Goal: Information Seeking & Learning: Find specific fact

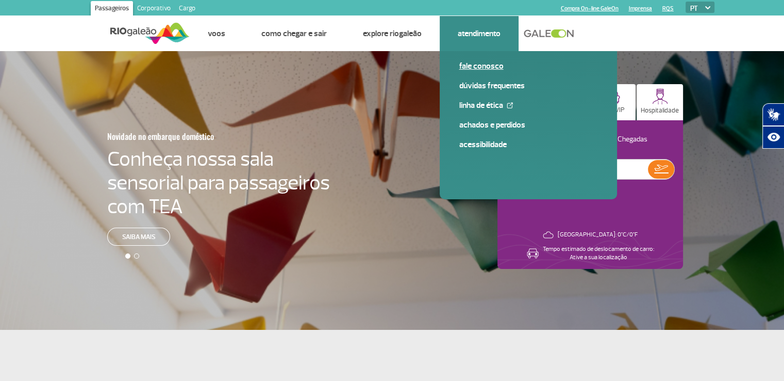
click at [480, 64] on link "Fale conosco" at bounding box center [529, 65] width 138 height 11
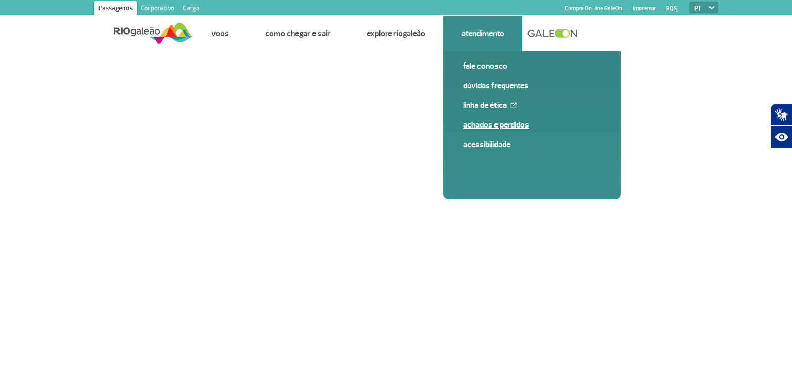
click at [485, 127] on link "Achados e Perdidos" at bounding box center [532, 124] width 138 height 11
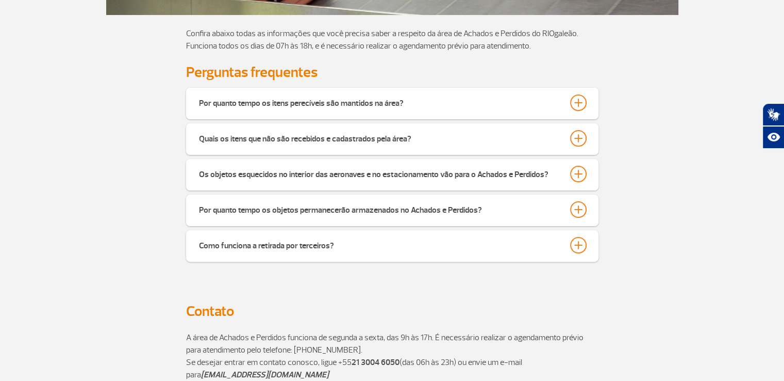
scroll to position [155, 0]
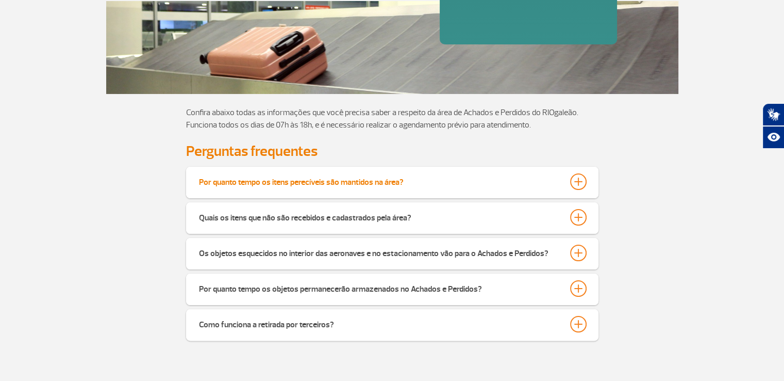
click at [569, 183] on button "Por quanto tempo os itens perecíveis são mantidos na área?" at bounding box center [393, 182] width 388 height 18
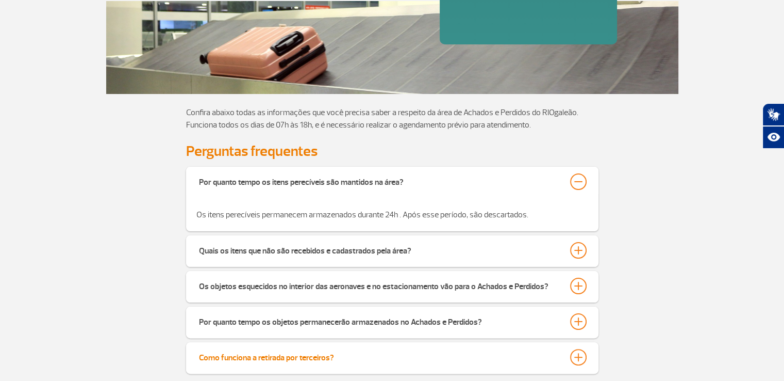
click at [582, 360] on div at bounding box center [578, 357] width 17 height 17
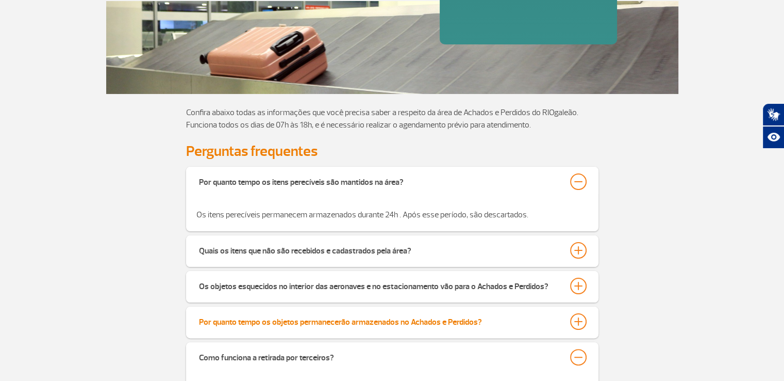
click at [579, 322] on div at bounding box center [578, 321] width 17 height 17
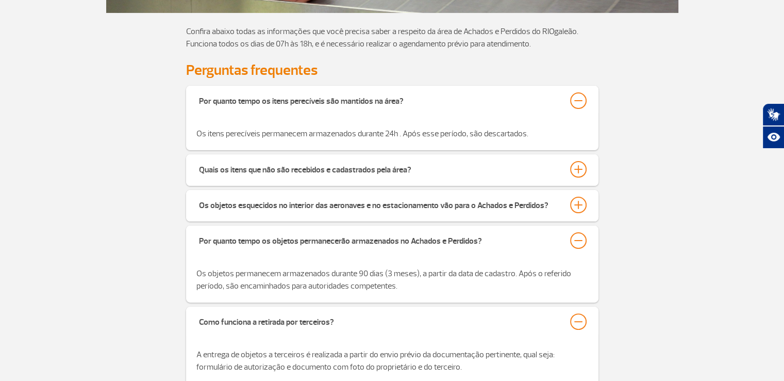
scroll to position [309, 0]
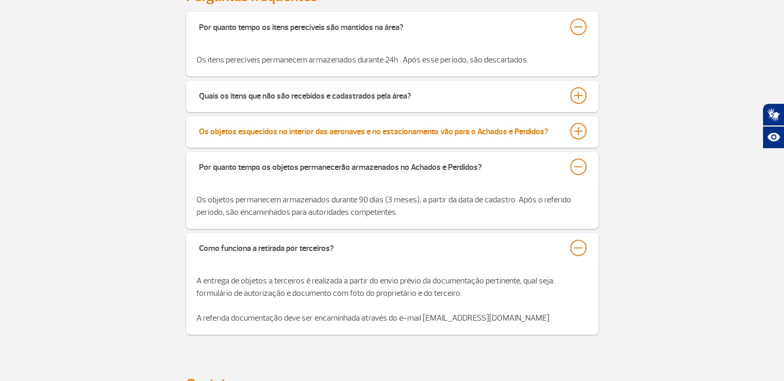
click at [566, 133] on button "Os objetos esquecidos no interior das aeronaves e no estacionamento vão para o …" at bounding box center [393, 131] width 388 height 18
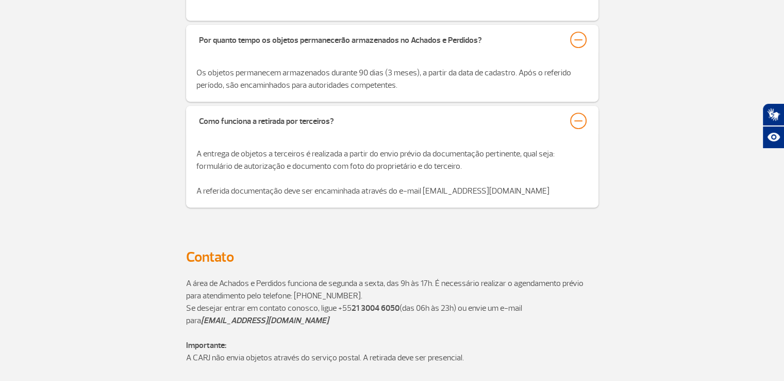
scroll to position [567, 0]
